Goal: Navigation & Orientation: Find specific page/section

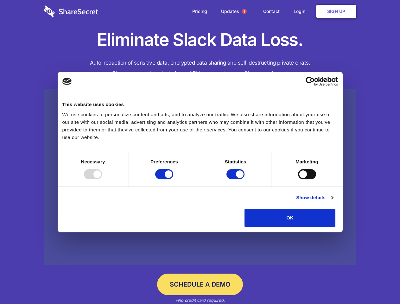
click at [102, 179] on div at bounding box center [93, 174] width 18 height 10
click at [173, 179] on input "Preferences" at bounding box center [164, 174] width 18 height 10
checkbox input "false"
click at [236, 179] on input "Statistics" at bounding box center [235, 174] width 18 height 10
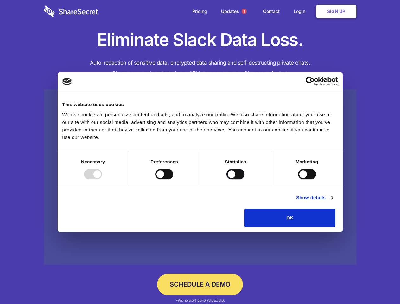
checkbox input "false"
click at [298, 179] on input "Marketing" at bounding box center [307, 174] width 18 height 10
checkbox input "true"
click at [332, 201] on link "Show details" at bounding box center [314, 198] width 37 height 8
click at [0, 0] on li "Necessary 7 Necessary cookies help make a website usable by enabling basic func…" at bounding box center [0, 0] width 0 height 0
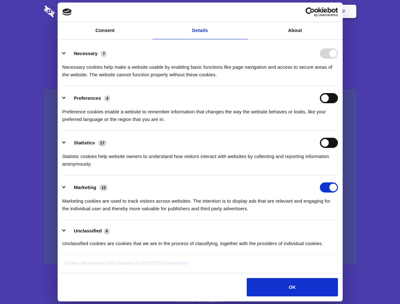
click at [244, 11] on span "1" at bounding box center [243, 11] width 5 height 5
